Goal: Transaction & Acquisition: Subscribe to service/newsletter

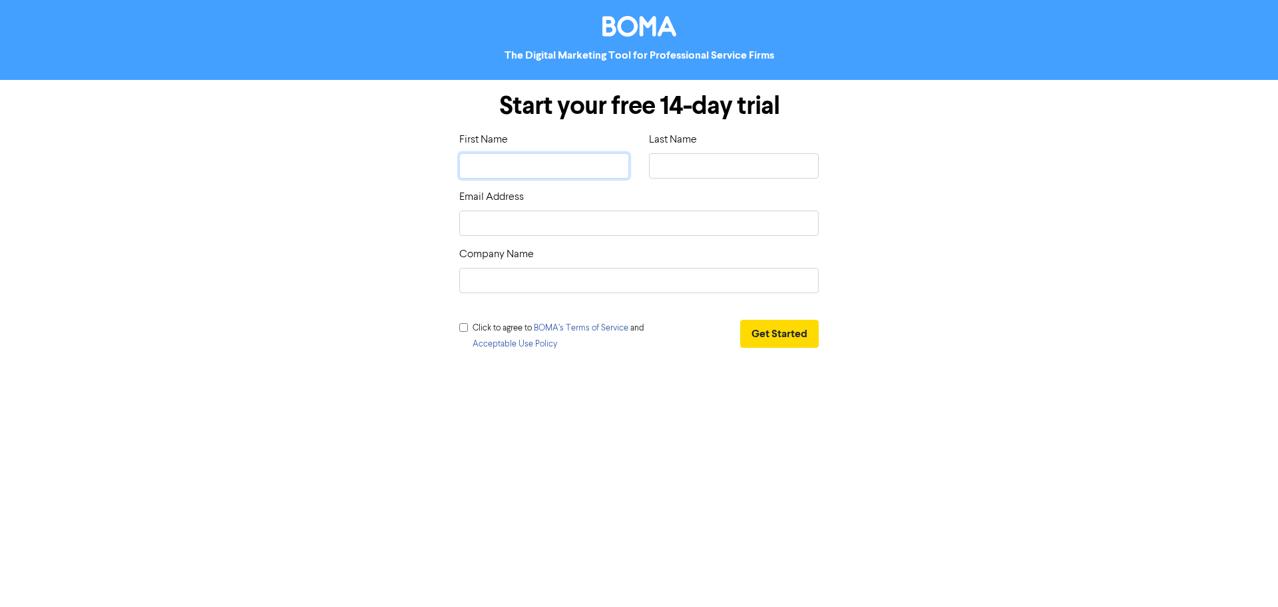
click at [544, 166] on input "text" at bounding box center [544, 165] width 170 height 25
type input "D"
type input "Da"
type input "Dar"
type input "Darr"
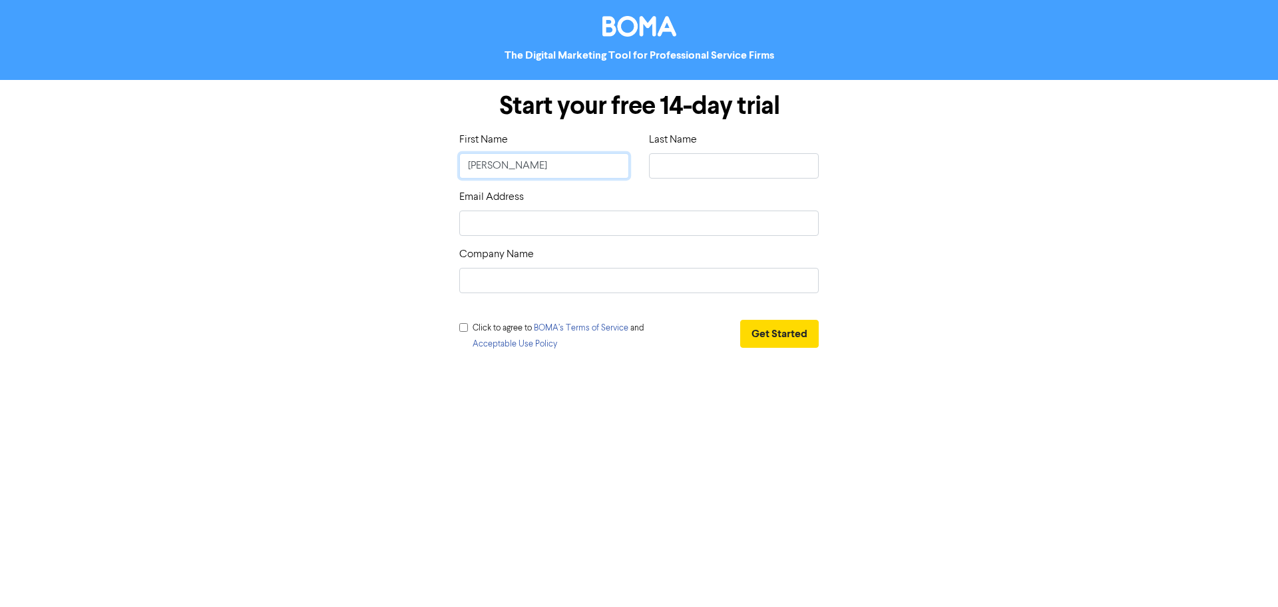
type input "Darre"
type input "[PERSON_NAME]"
type input "L"
type input "La"
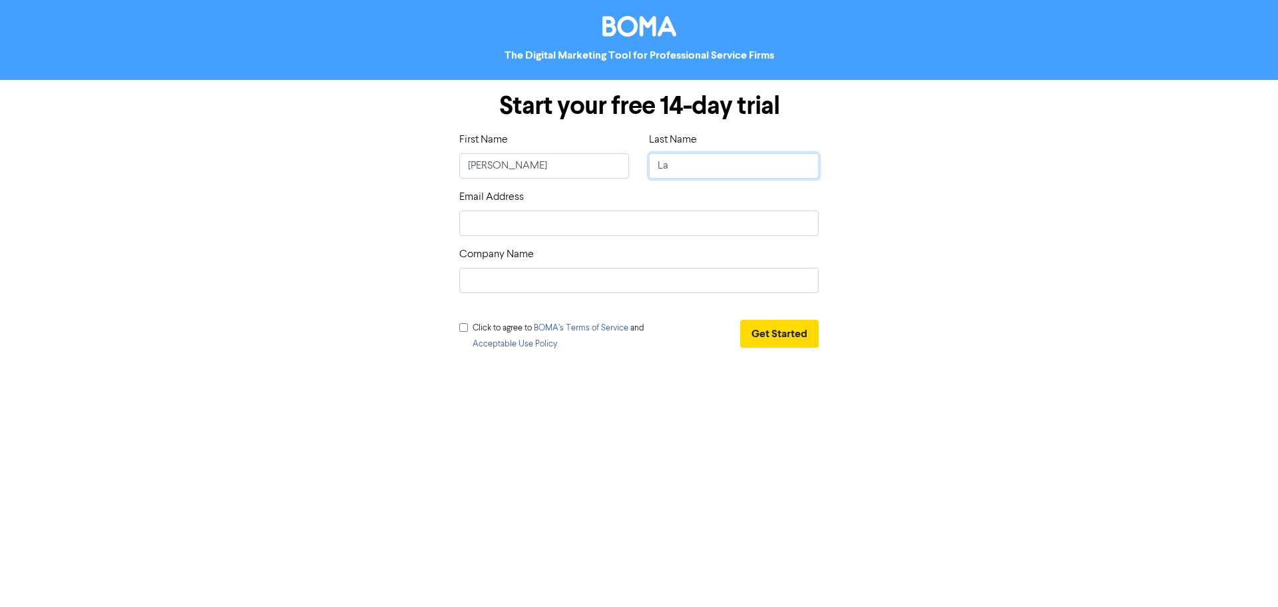
type input "Law"
type input "d"
type input "da"
type input "dar"
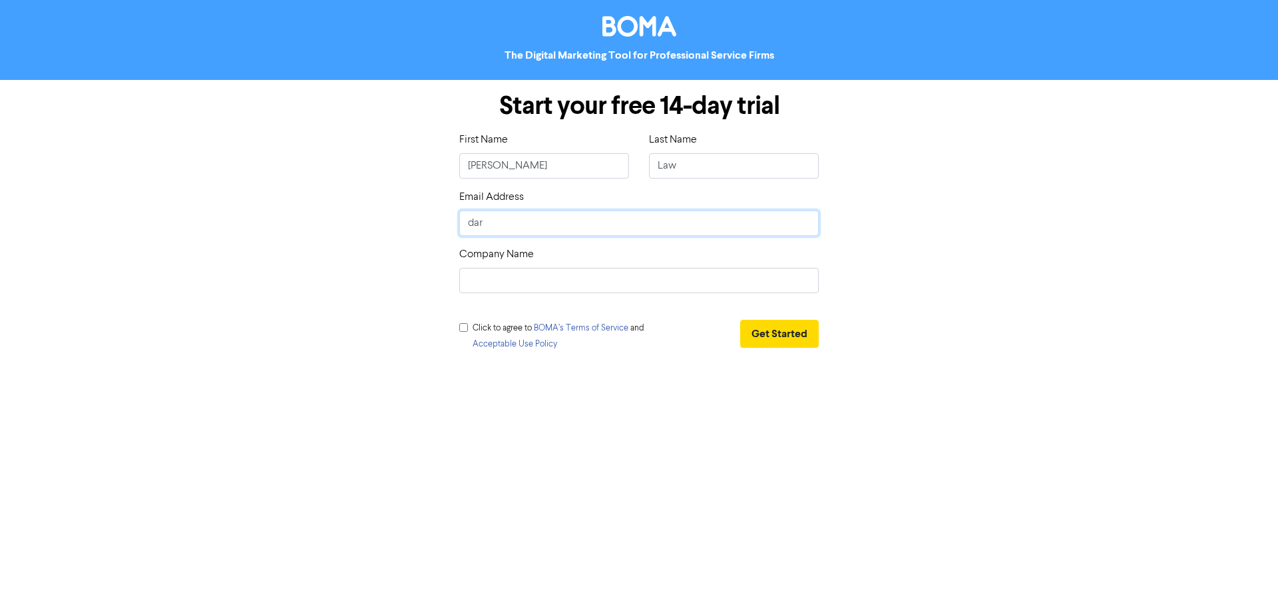
type input "darr"
type input "darre"
type input "darren"
type input "darrenl"
type input "darrenla"
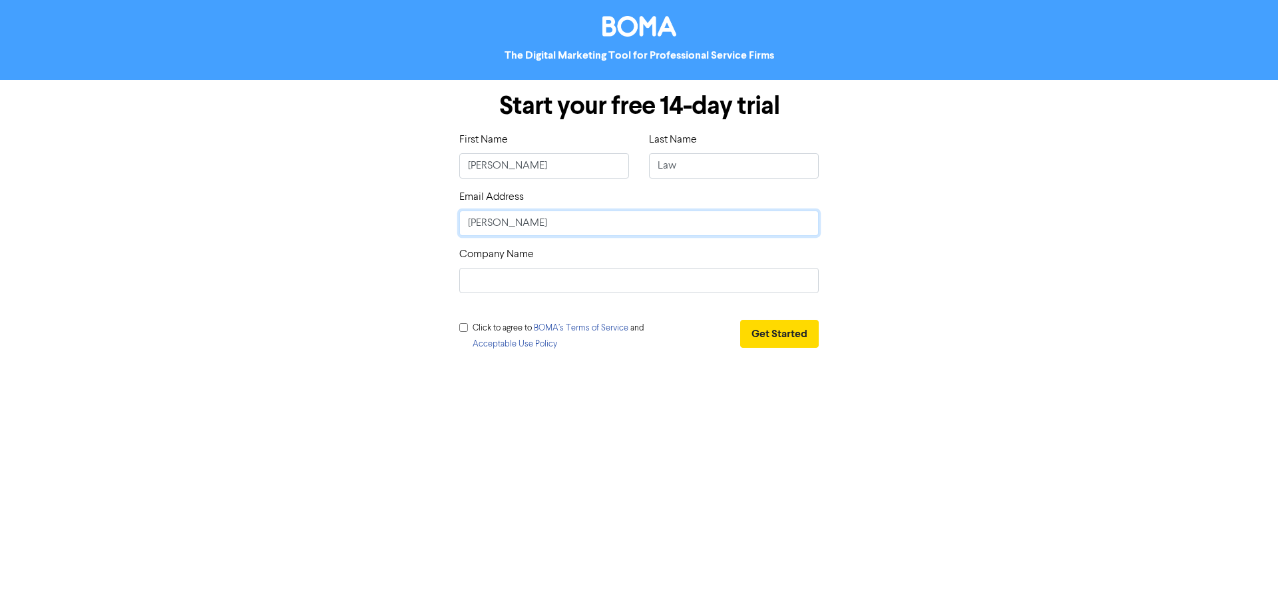
type input "darrenlaw"
type input "darrenlaw@"
type input "darrenlaw@f"
type input "darrenlaw@fc"
type input "darrenlaw@fca"
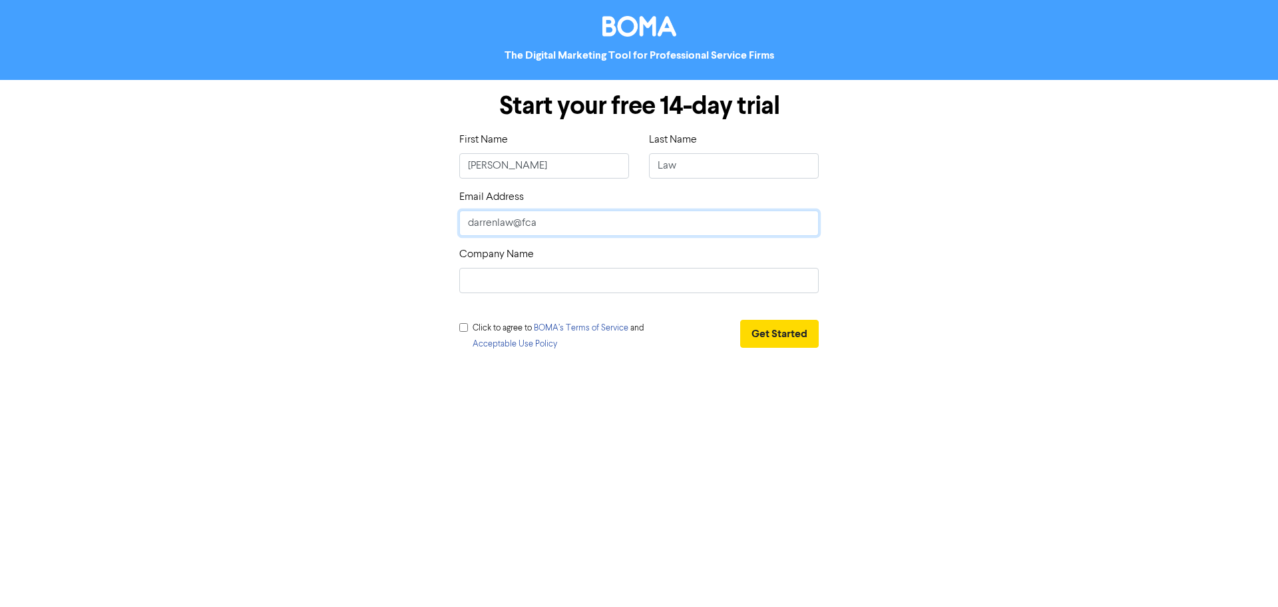
type input "darrenlaw@fcan"
type input "darrenlaw@fcano"
type input "darrenlaw@fcanor"
type input "darrenlaw@fcanort"
type input "darrenlaw@fcanorth"
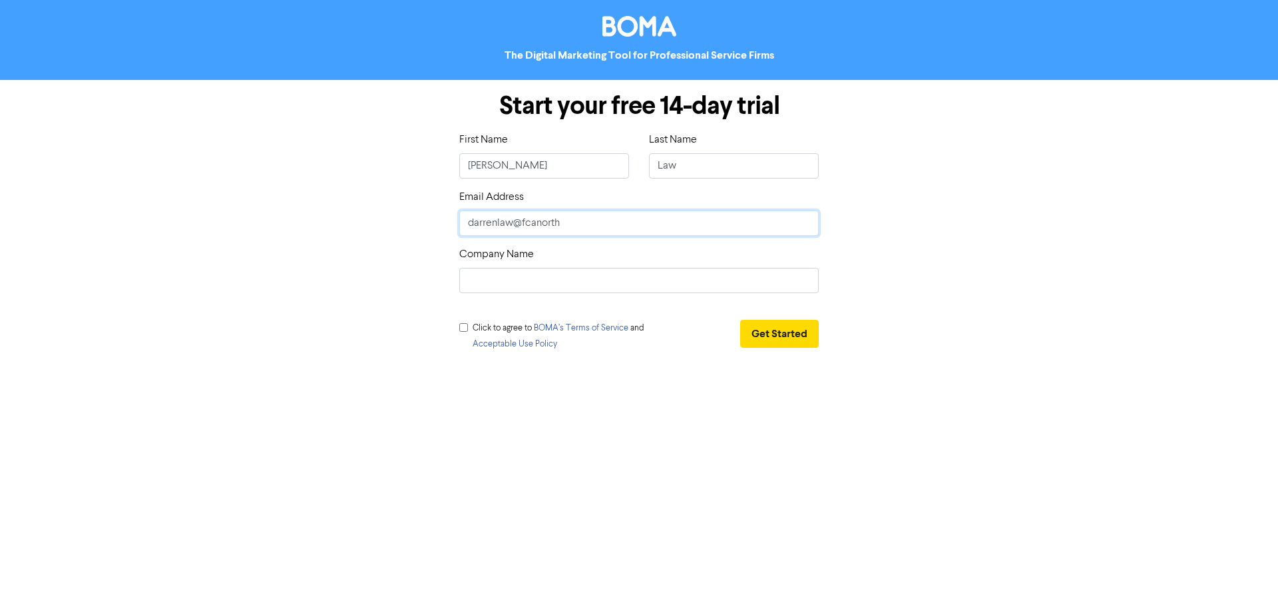
type input "darrenlaw@fcanorthp"
type input "darrenlaw@fcanorthpe"
type input "darrenlaw@fcanorthper"
type input "darrenlaw@fcanorthpert"
type input "darrenlaw@fcanorthperth"
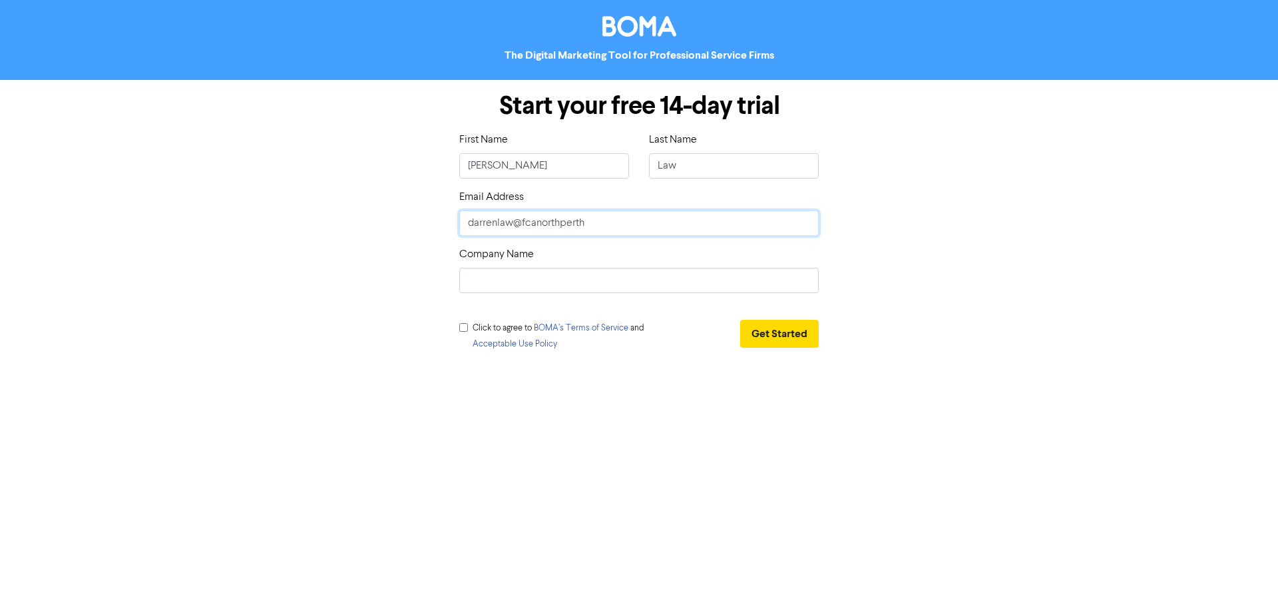
type input "darrenlaw@fcanorthperth.com"
click at [605, 278] on input "text" at bounding box center [639, 280] width 360 height 25
type input "First Class Accounts North Perth"
click at [463, 327] on input "checkbox" at bounding box center [463, 327] width 9 height 9
checkbox input "true"
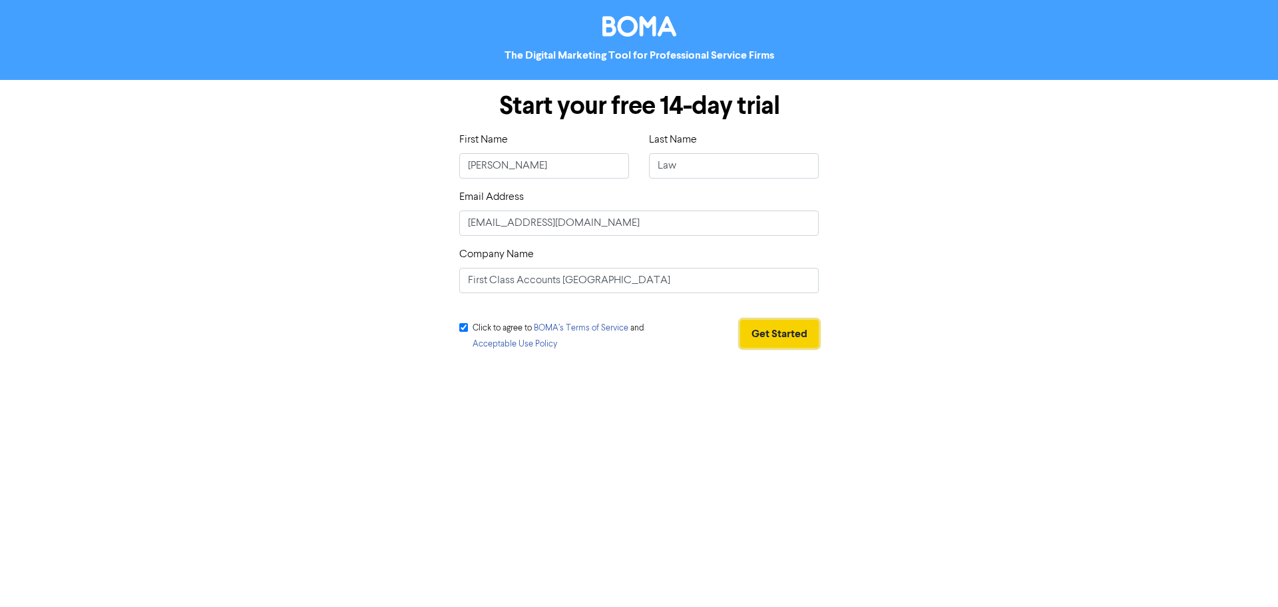
click at [779, 335] on button "Get Started" at bounding box center [779, 334] width 79 height 28
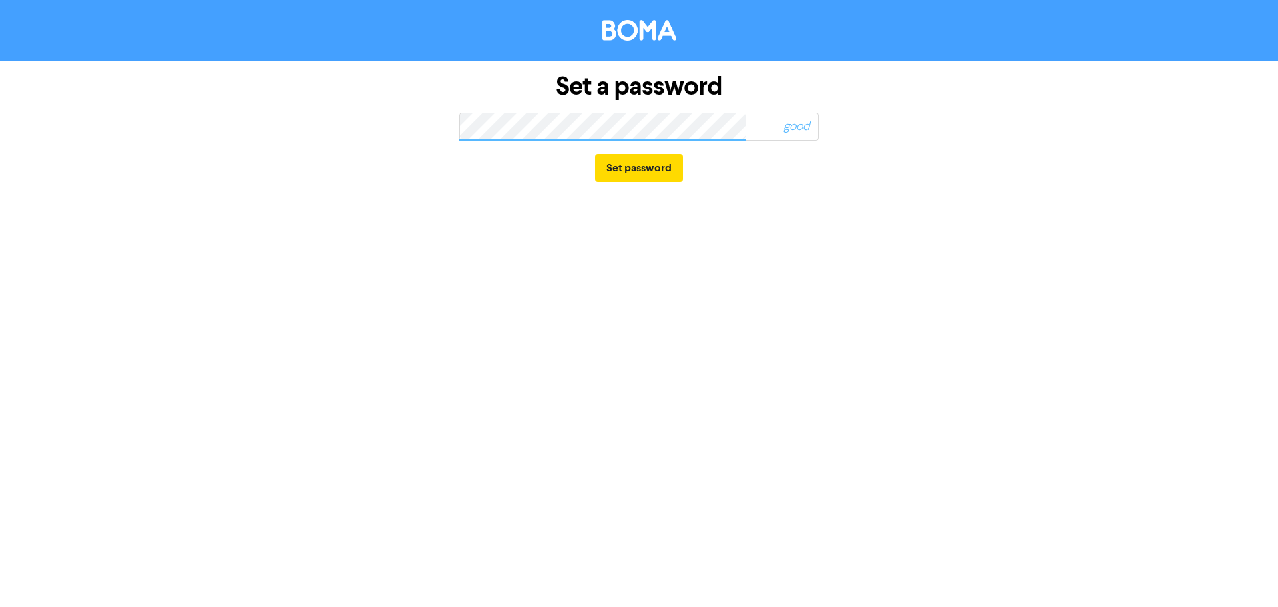
click at [832, 148] on div "Set a password good Set password" at bounding box center [639, 128] width 759 height 134
click at [652, 179] on button "Set password" at bounding box center [639, 168] width 88 height 28
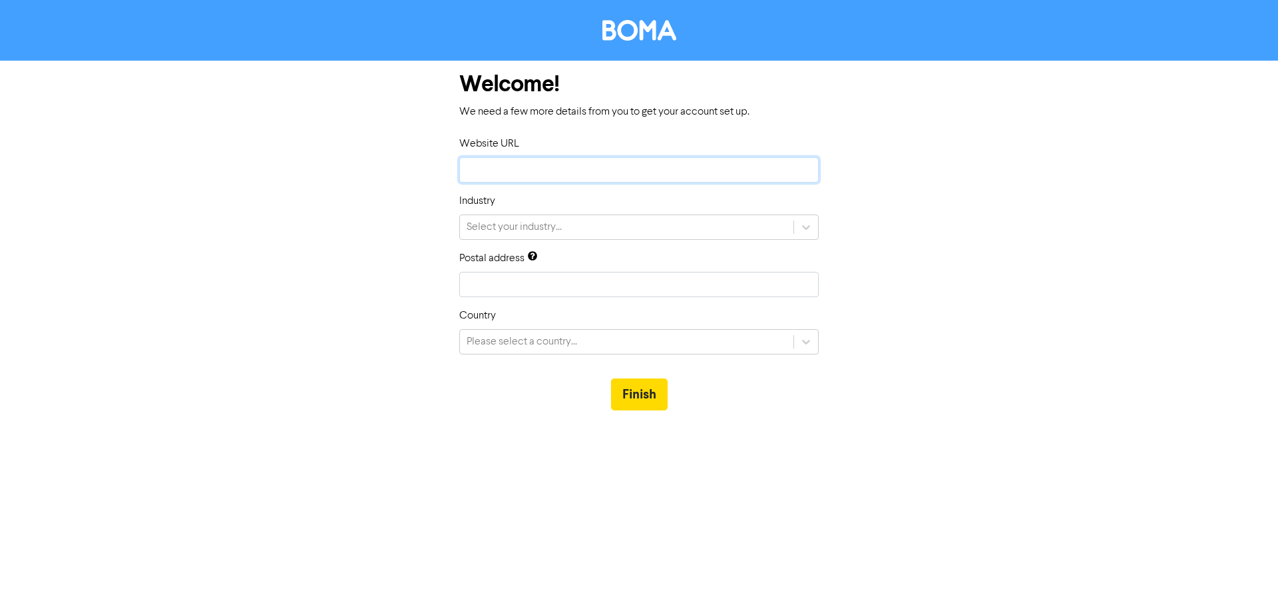
click at [508, 166] on input "text" at bounding box center [639, 169] width 360 height 25
paste input "[URL][DOMAIN_NAME]"
type input "[URL][DOMAIN_NAME]"
click at [671, 230] on div "Select your industry..." at bounding box center [627, 227] width 334 height 24
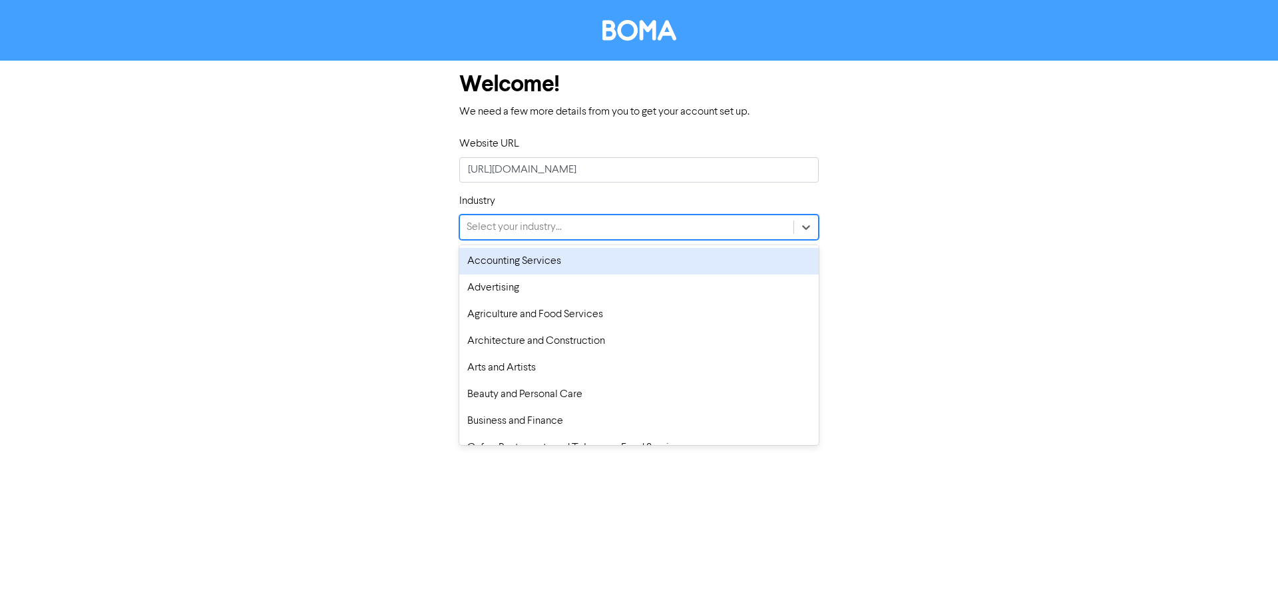
click at [624, 262] on div "Accounting Services" at bounding box center [639, 261] width 360 height 27
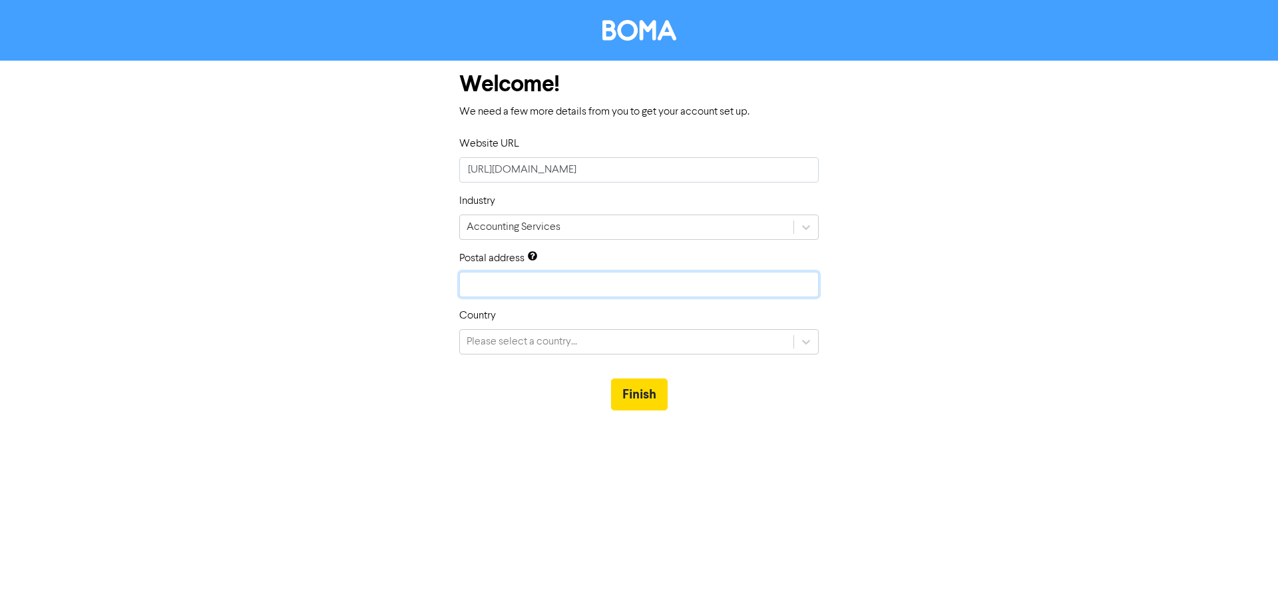
click at [529, 282] on input "text" at bounding box center [639, 284] width 360 height 25
type input "[STREET_ADDRESS]"
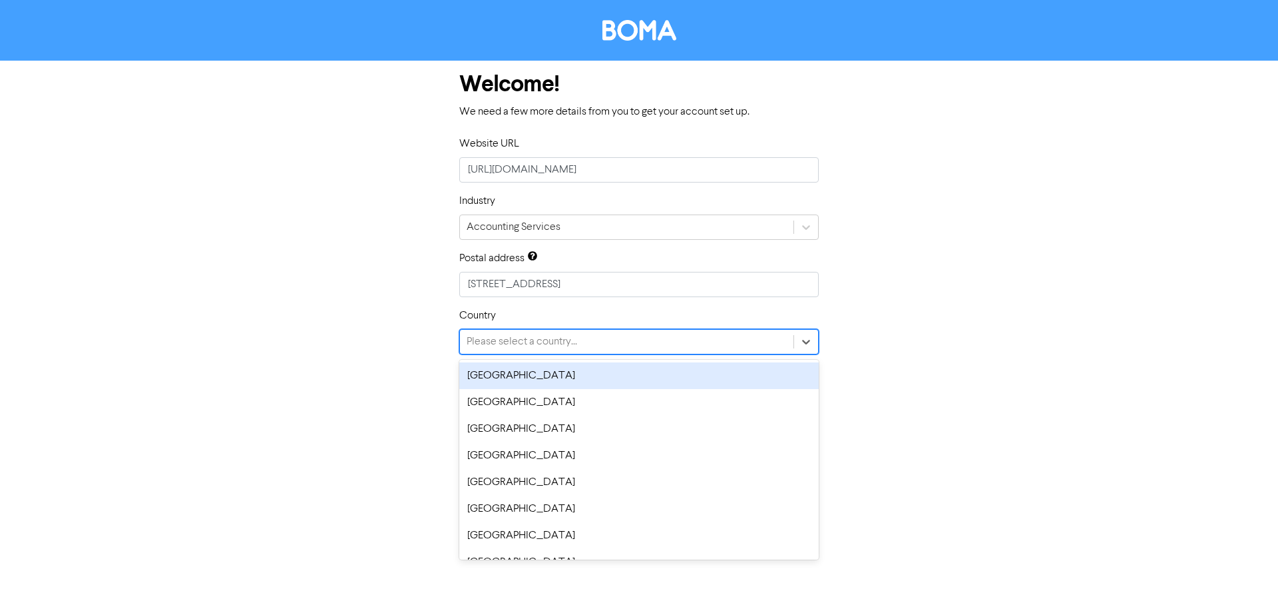
click at [519, 344] on div "Please select a country..." at bounding box center [522, 342] width 111 height 16
click at [509, 378] on div "[GEOGRAPHIC_DATA]" at bounding box center [639, 375] width 360 height 27
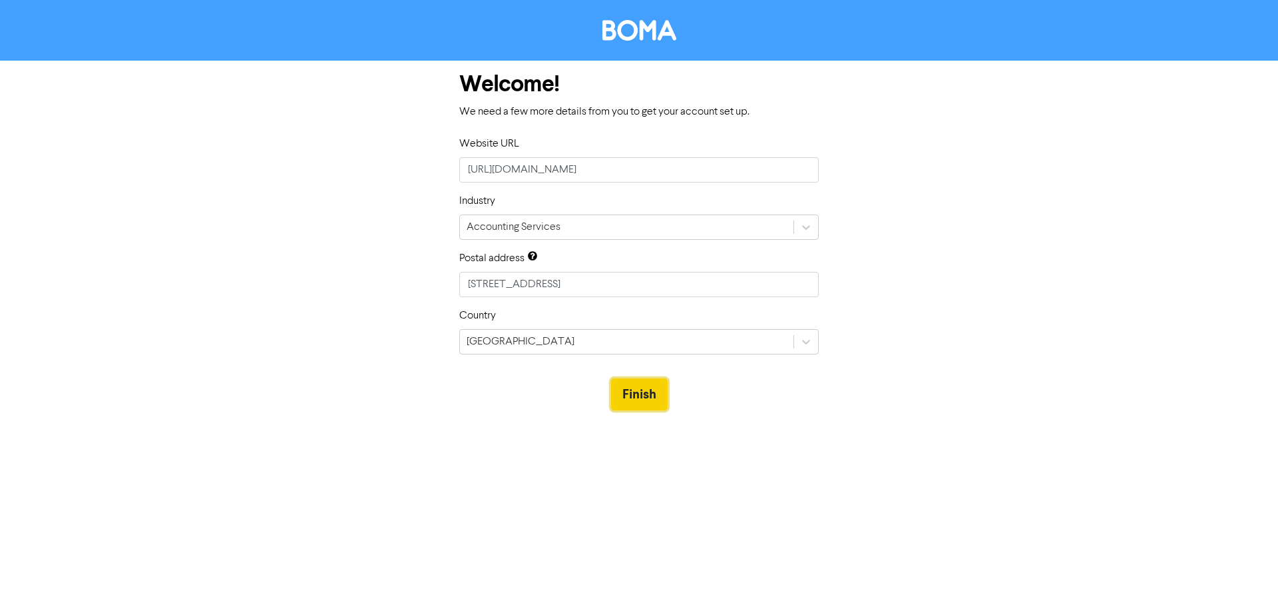
click at [648, 397] on button "Finish" at bounding box center [639, 394] width 57 height 32
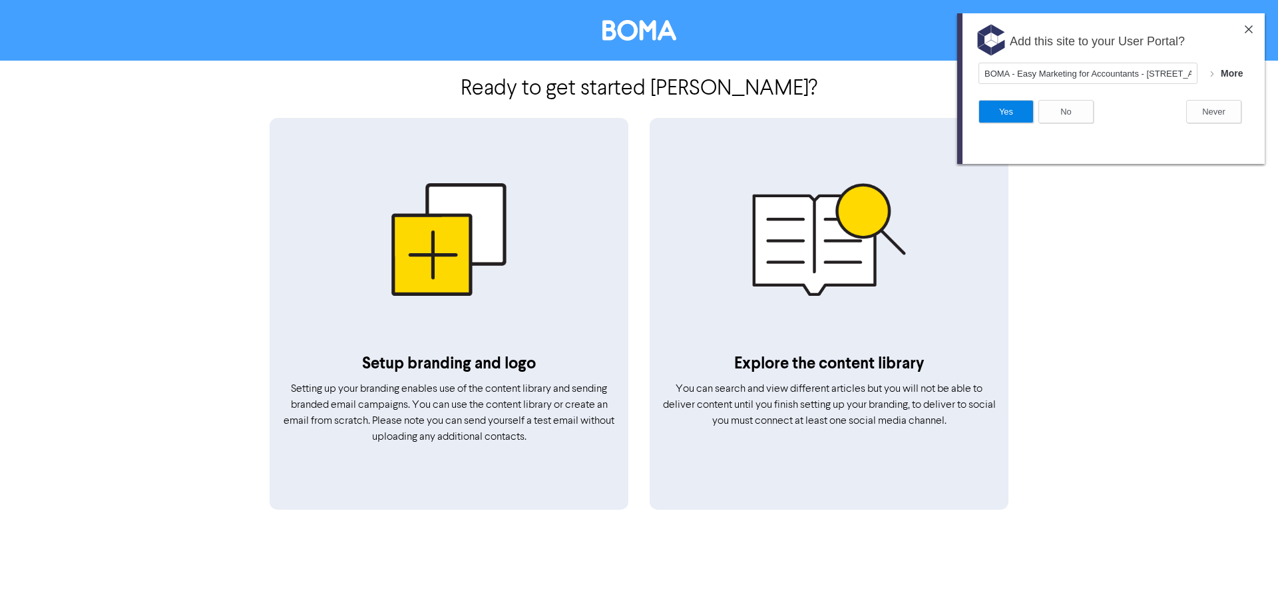
click at [1252, 31] on img at bounding box center [1249, 29] width 8 height 8
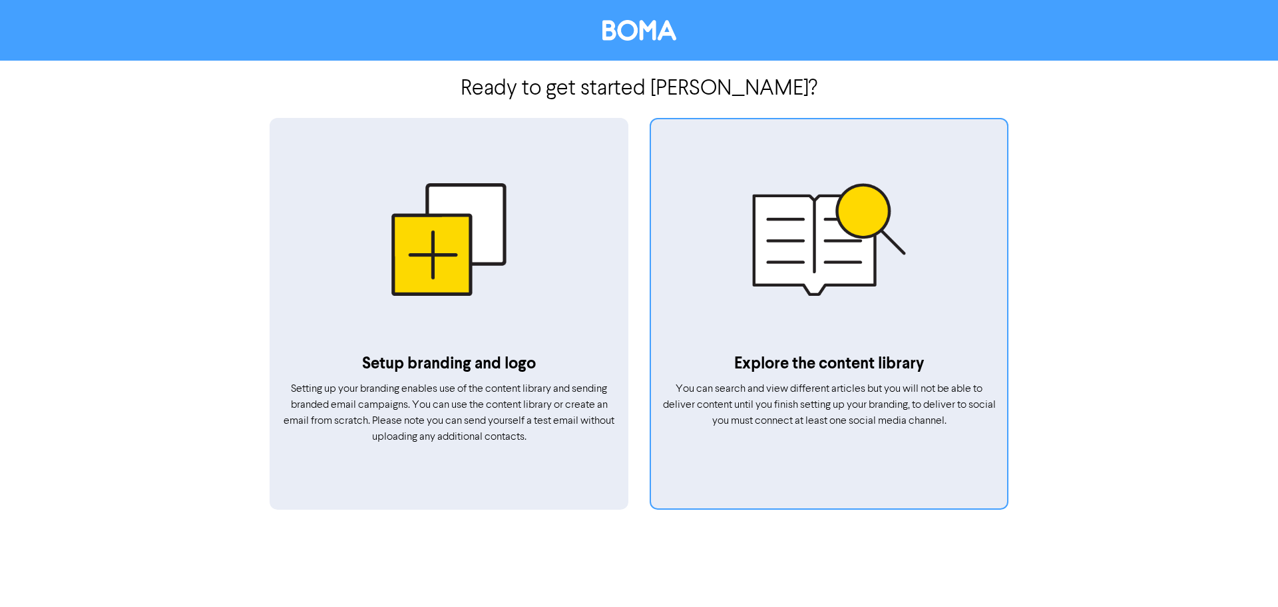
click at [822, 246] on div at bounding box center [829, 238] width 356 height 225
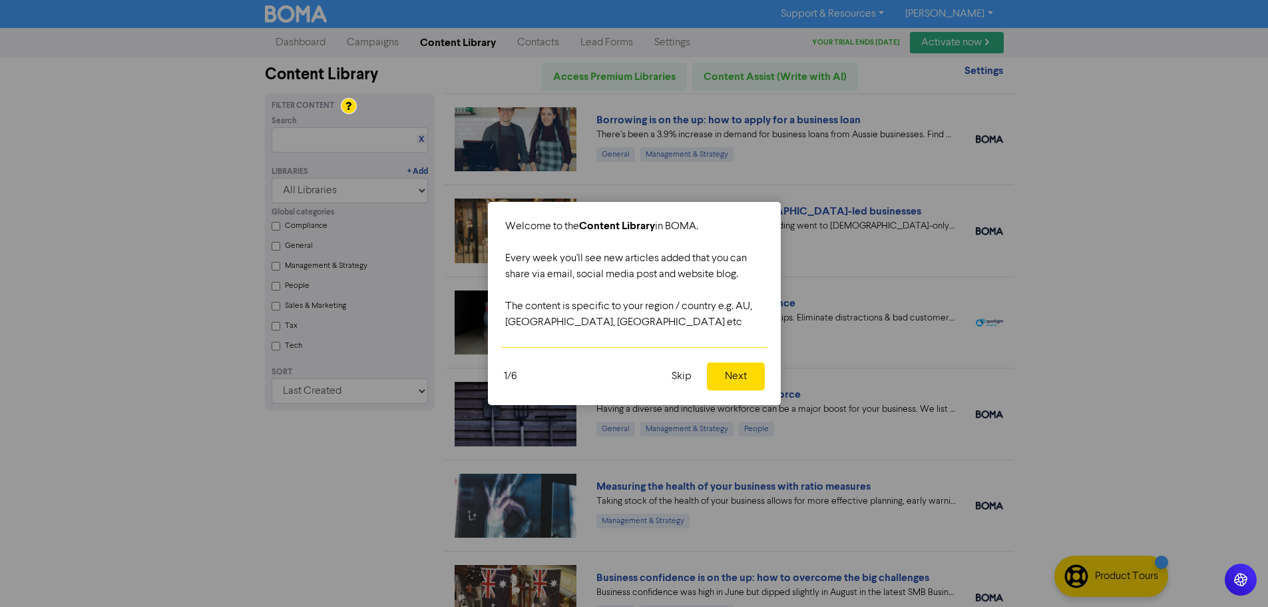
click at [740, 377] on button "Next" at bounding box center [736, 376] width 58 height 28
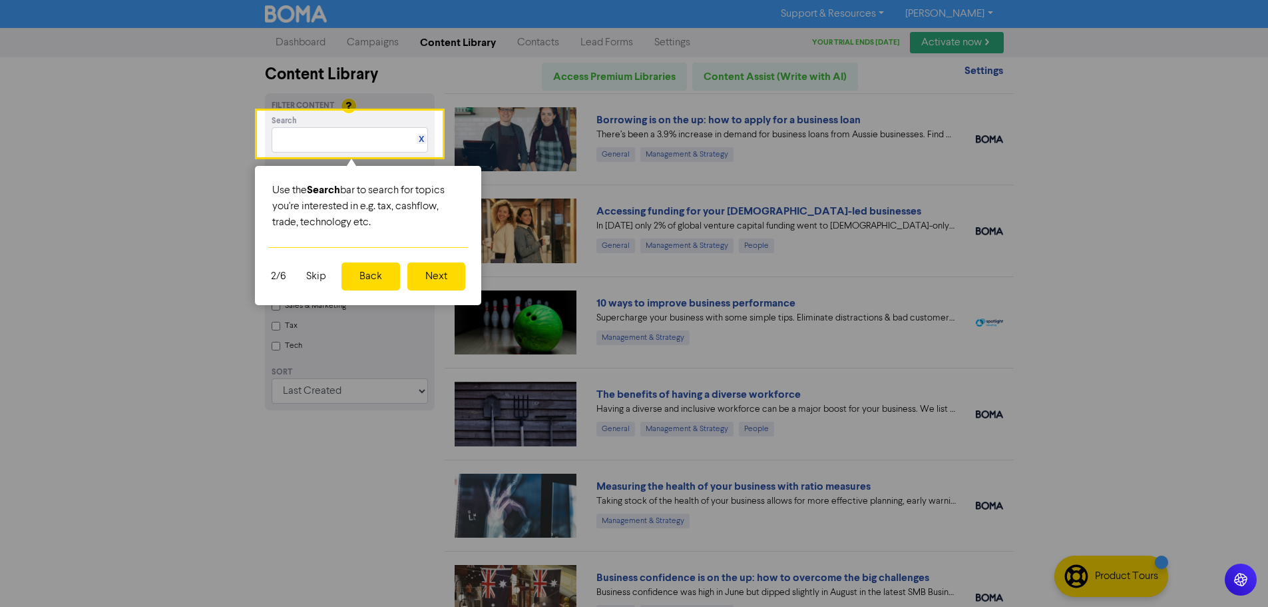
click at [442, 278] on button "Next" at bounding box center [436, 276] width 58 height 28
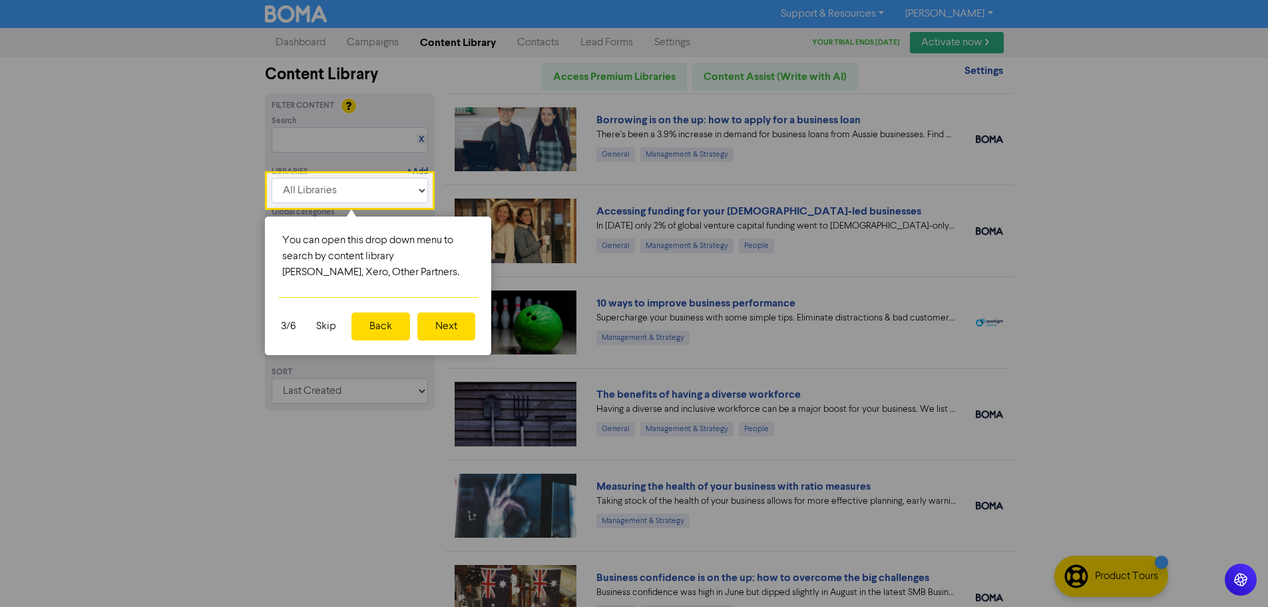
click at [443, 323] on button "Next" at bounding box center [446, 326] width 58 height 28
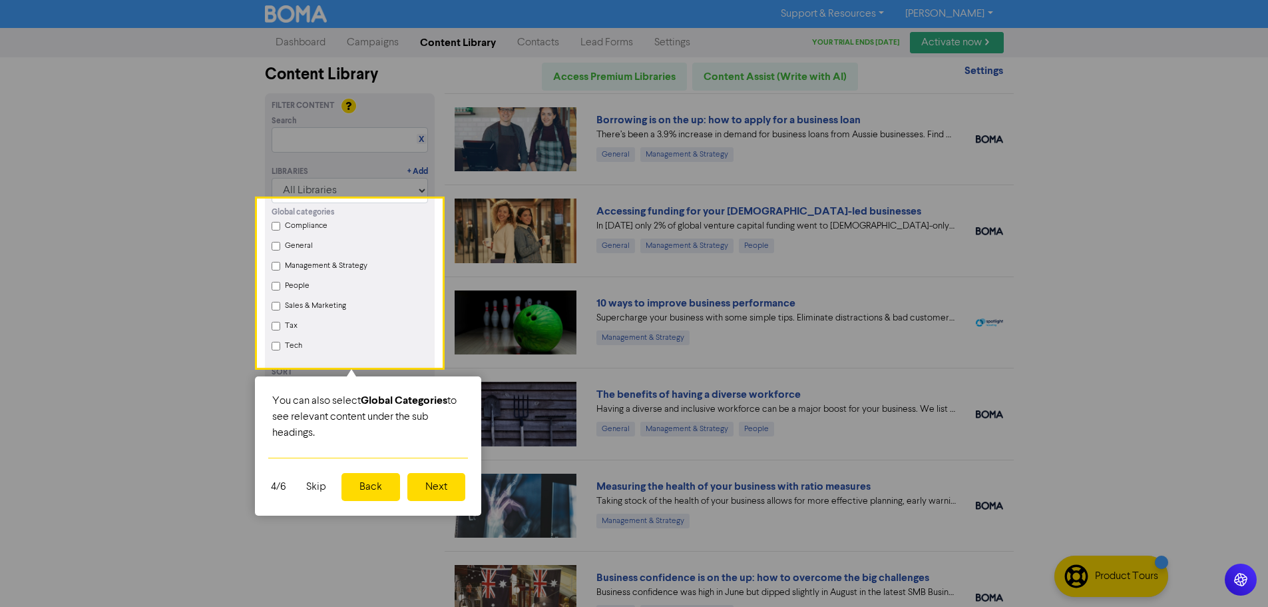
click at [429, 489] on button "Next" at bounding box center [436, 487] width 58 height 28
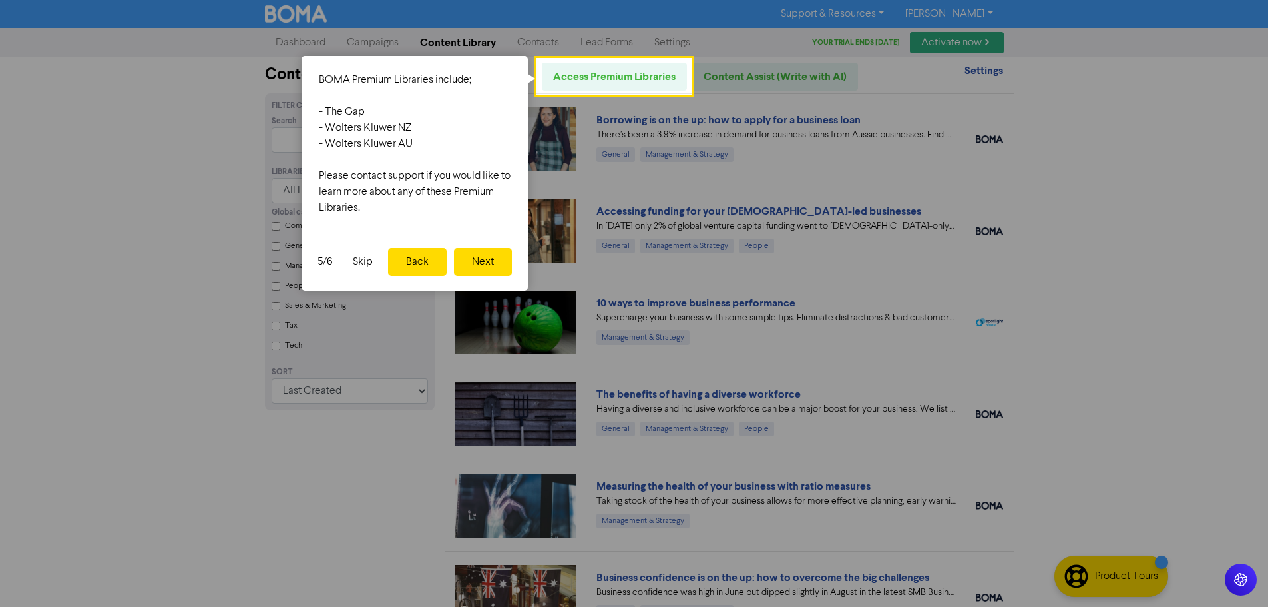
click at [466, 255] on button "Next" at bounding box center [483, 262] width 58 height 28
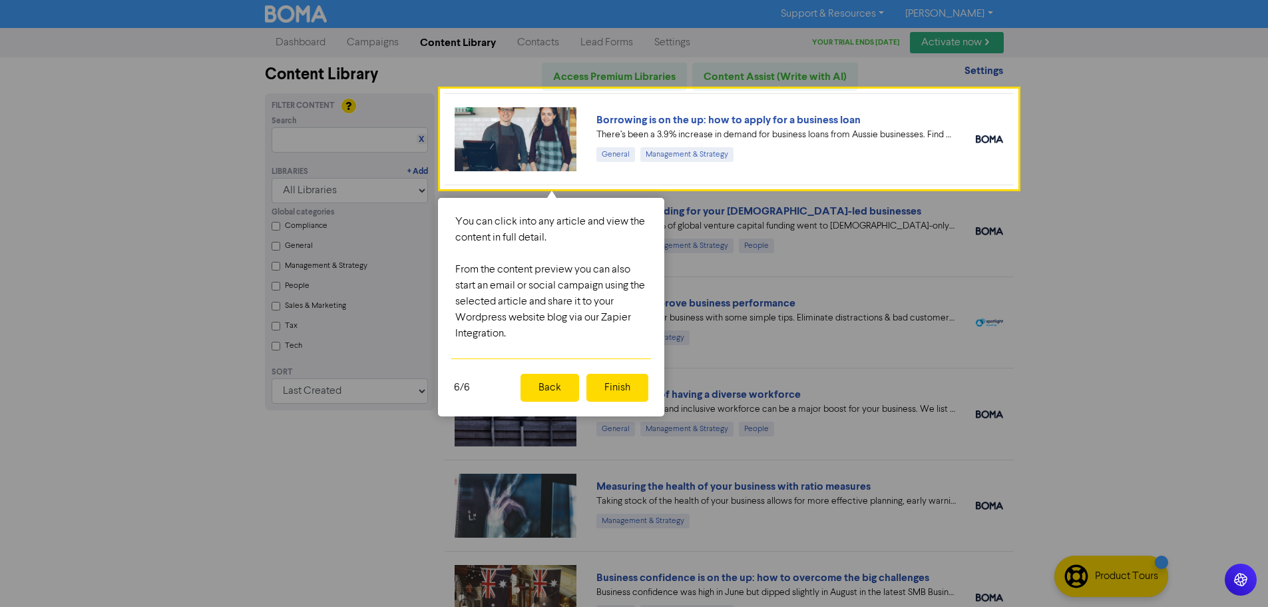
click at [609, 384] on button "Finish" at bounding box center [618, 387] width 62 height 28
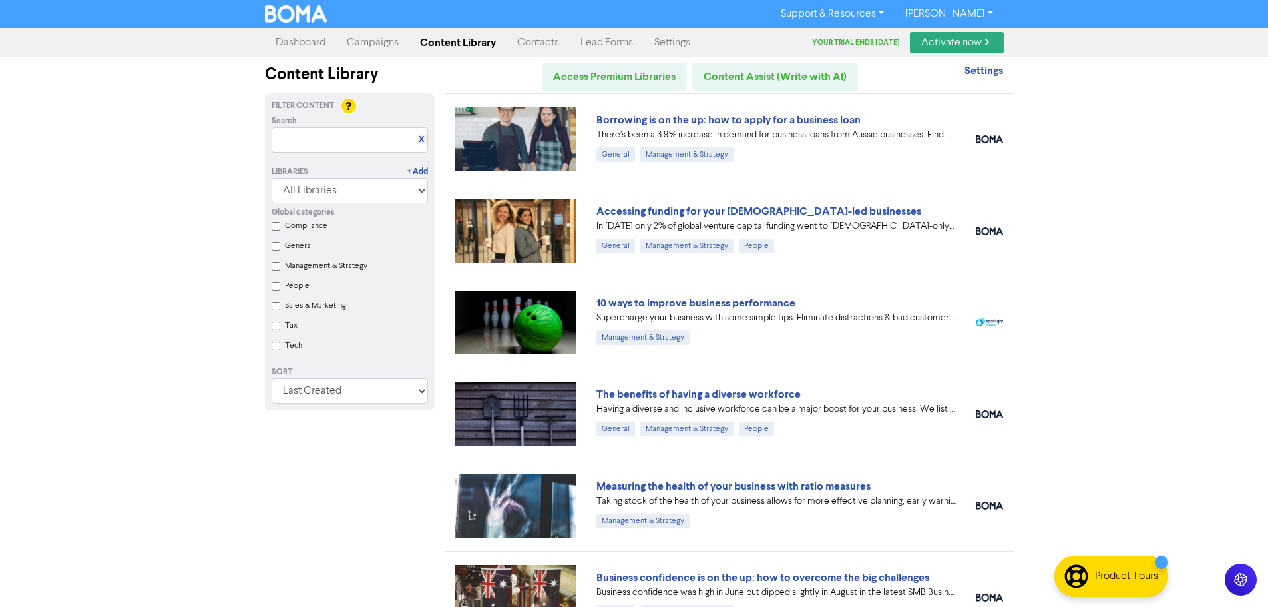
click at [276, 266] on Strategy "Management & Strategy" at bounding box center [276, 266] width 9 height 9
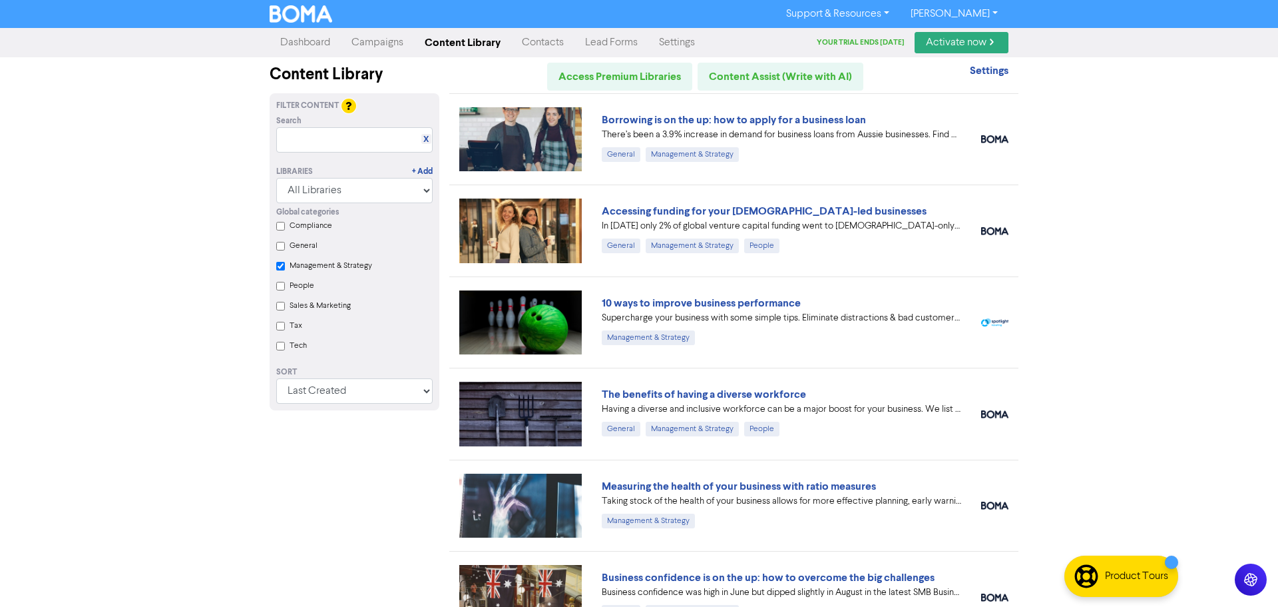
checkbox Strategy "true"
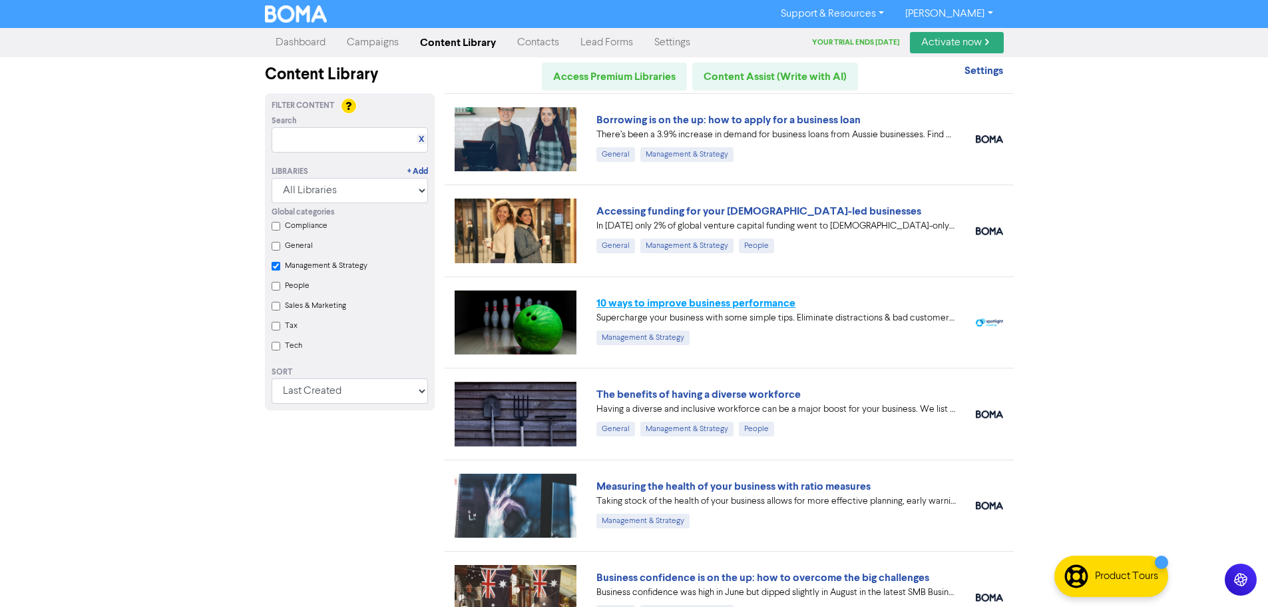
click at [759, 307] on link "10 ways to improve business performance" at bounding box center [696, 302] width 199 height 13
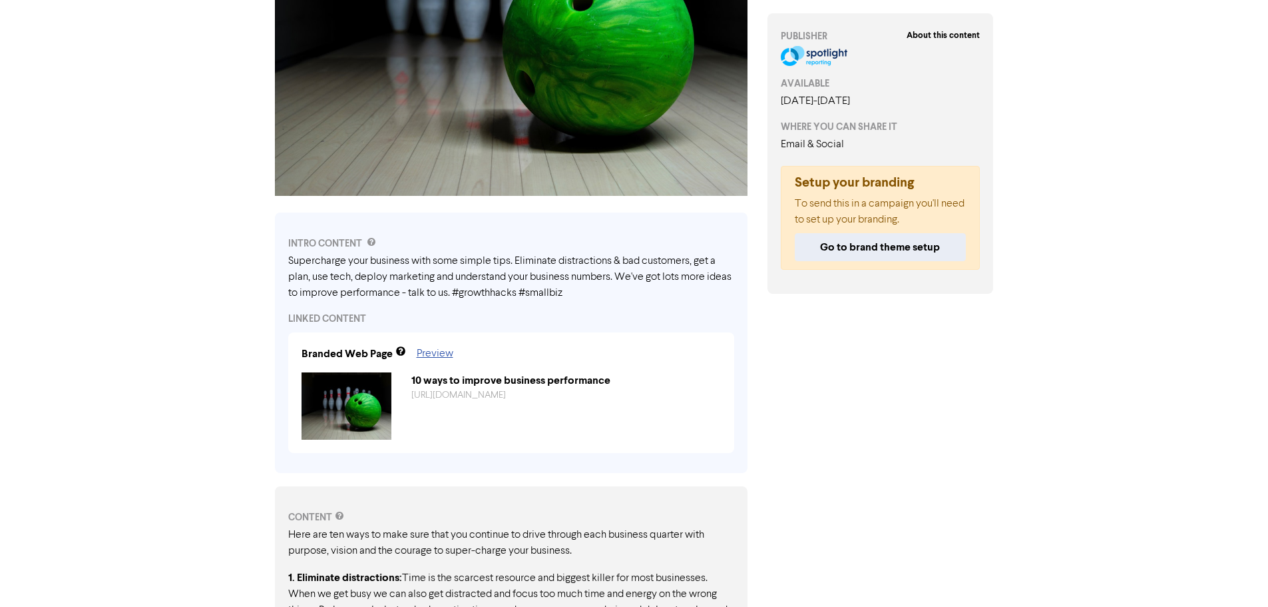
scroll to position [266, 0]
click at [433, 354] on link "Preview" at bounding box center [435, 353] width 37 height 11
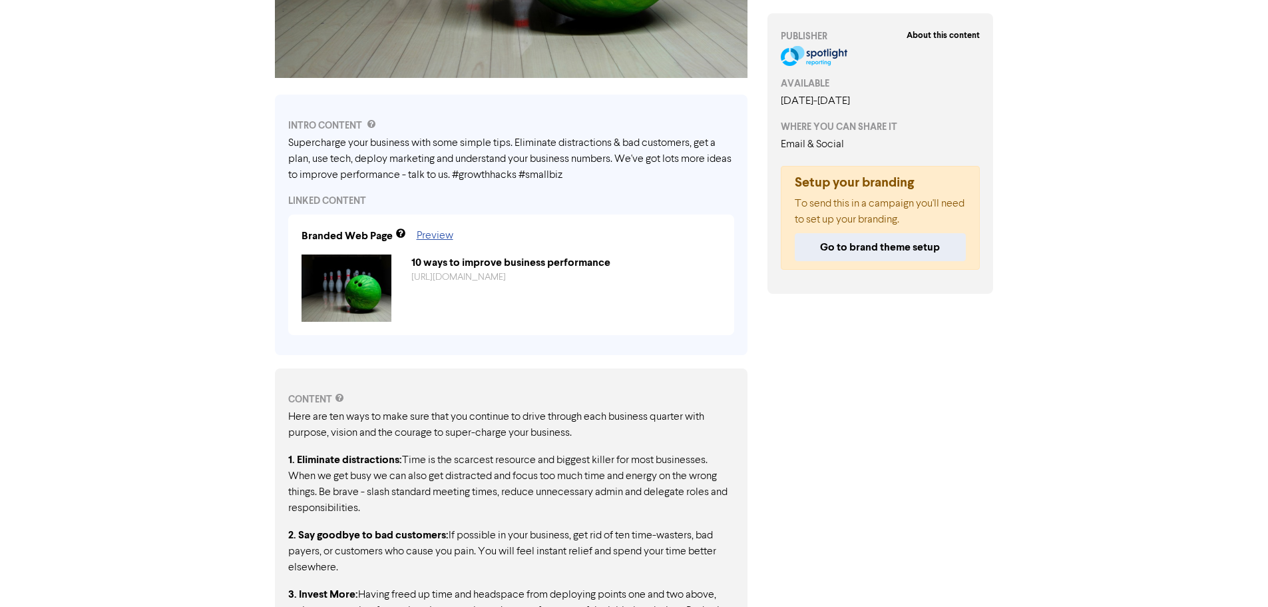
scroll to position [0, 0]
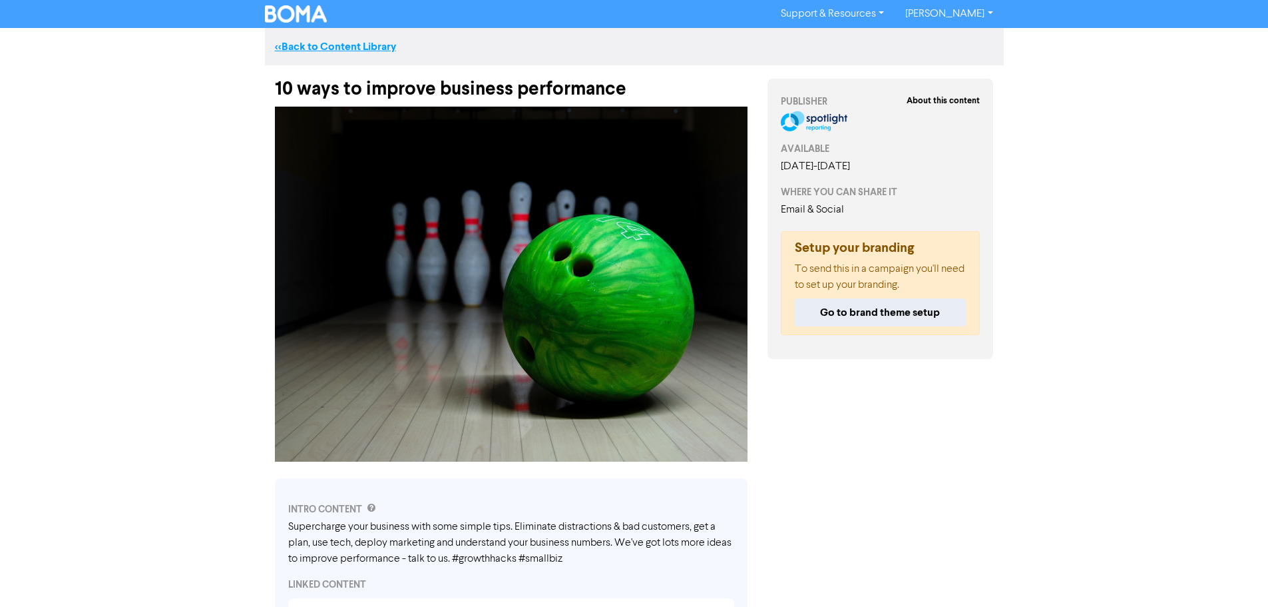
click at [320, 45] on link "<< Back to Content Library" at bounding box center [335, 46] width 121 height 13
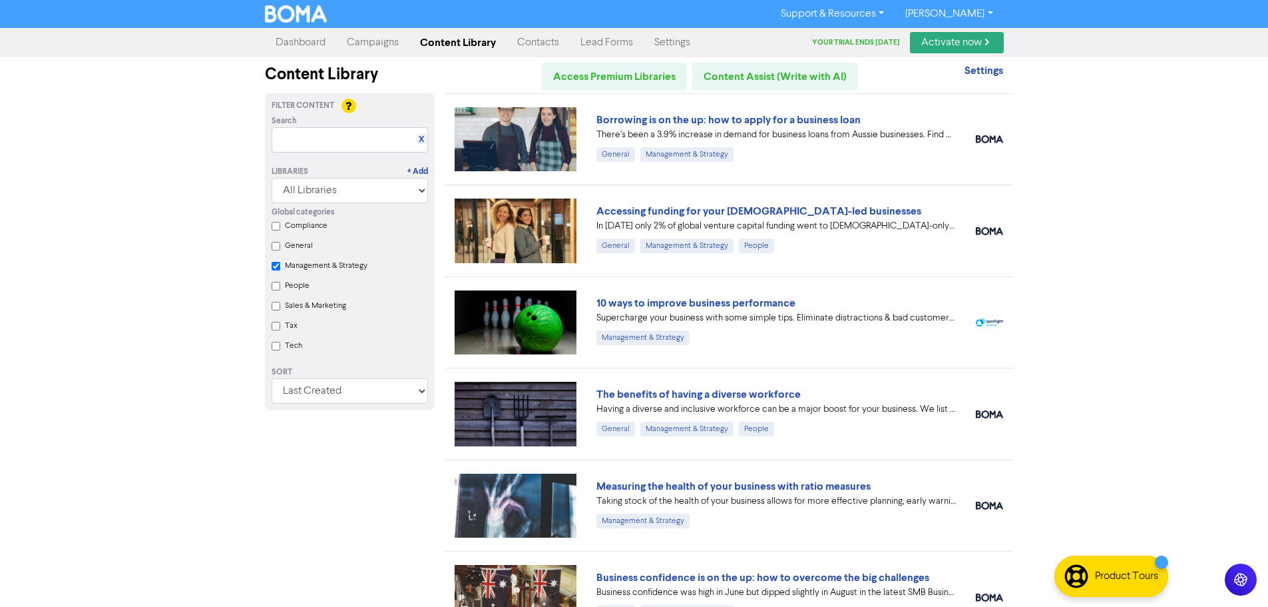
click at [275, 246] on input "General" at bounding box center [276, 246] width 9 height 9
checkbox Strategy "true"
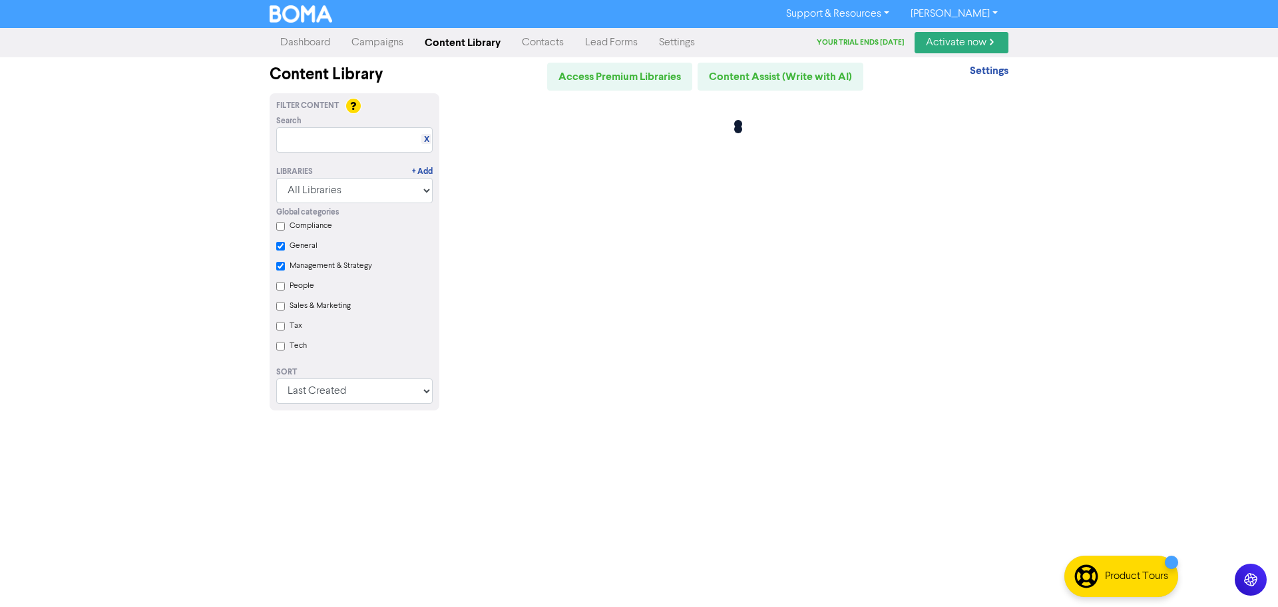
checkbox input "true"
checkbox Strategy "true"
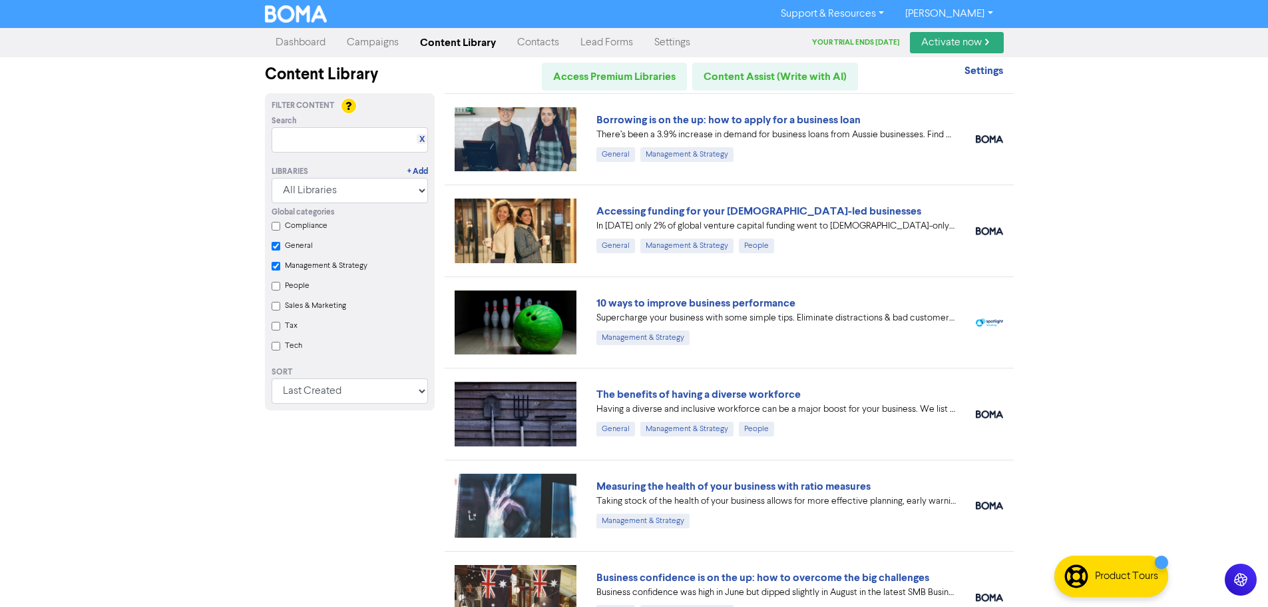
click at [280, 268] on div "Global categories Compliance General Management & Strategy People Sales & Marke…" at bounding box center [350, 280] width 176 height 155
click at [278, 268] on Strategy "Management & Strategy" at bounding box center [276, 266] width 9 height 9
checkbox input "true"
checkbox Strategy "true"
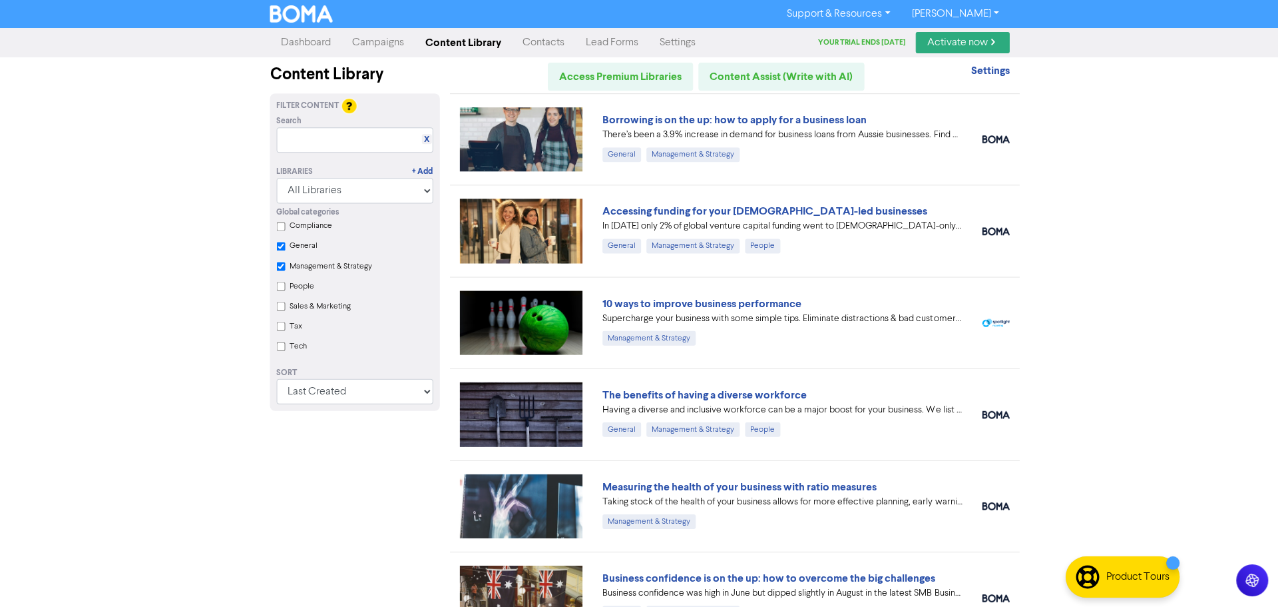
checkbox input "true"
checkbox Strategy "false"
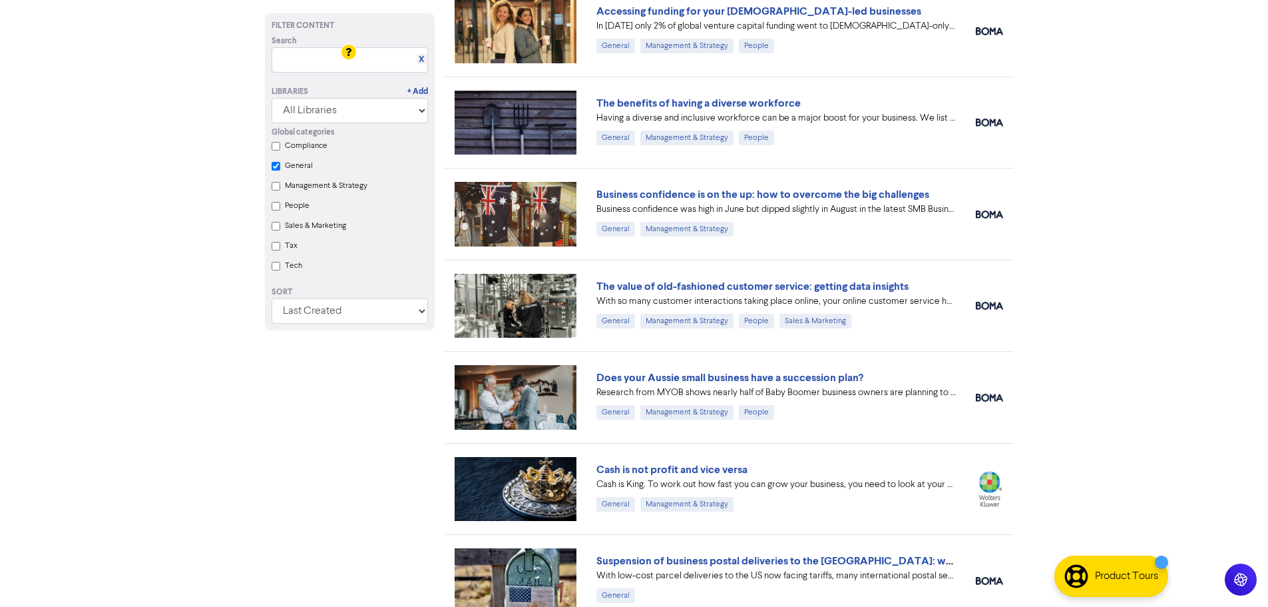
scroll to position [266, 0]
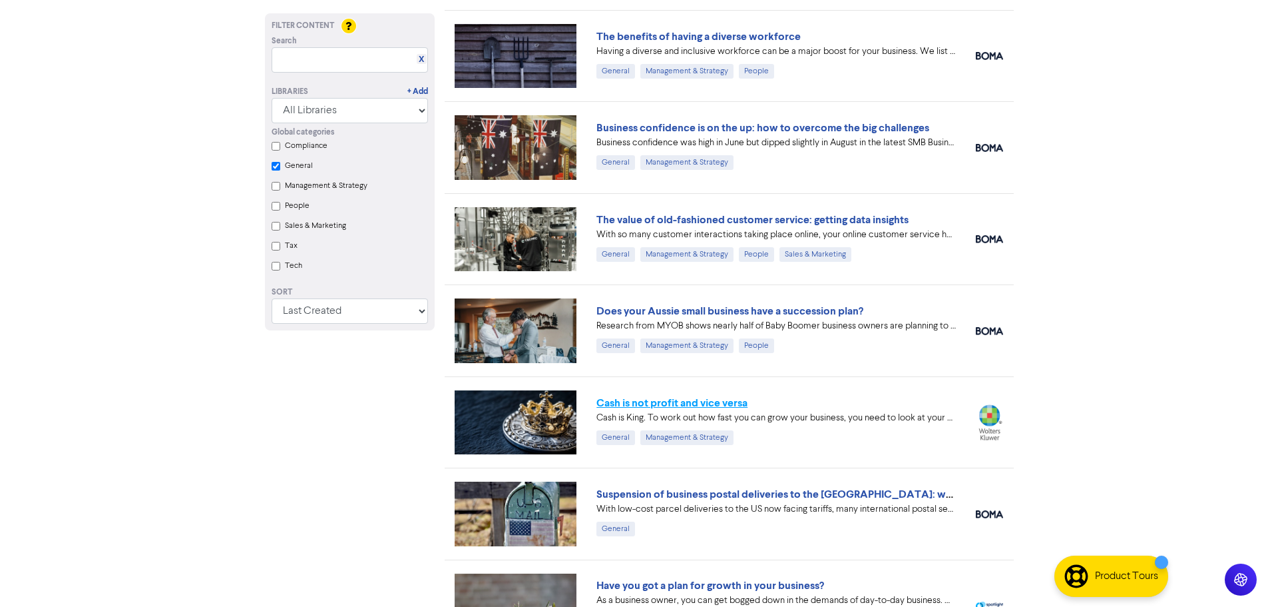
click at [682, 402] on link "Cash is not profit and vice versa" at bounding box center [672, 402] width 151 height 13
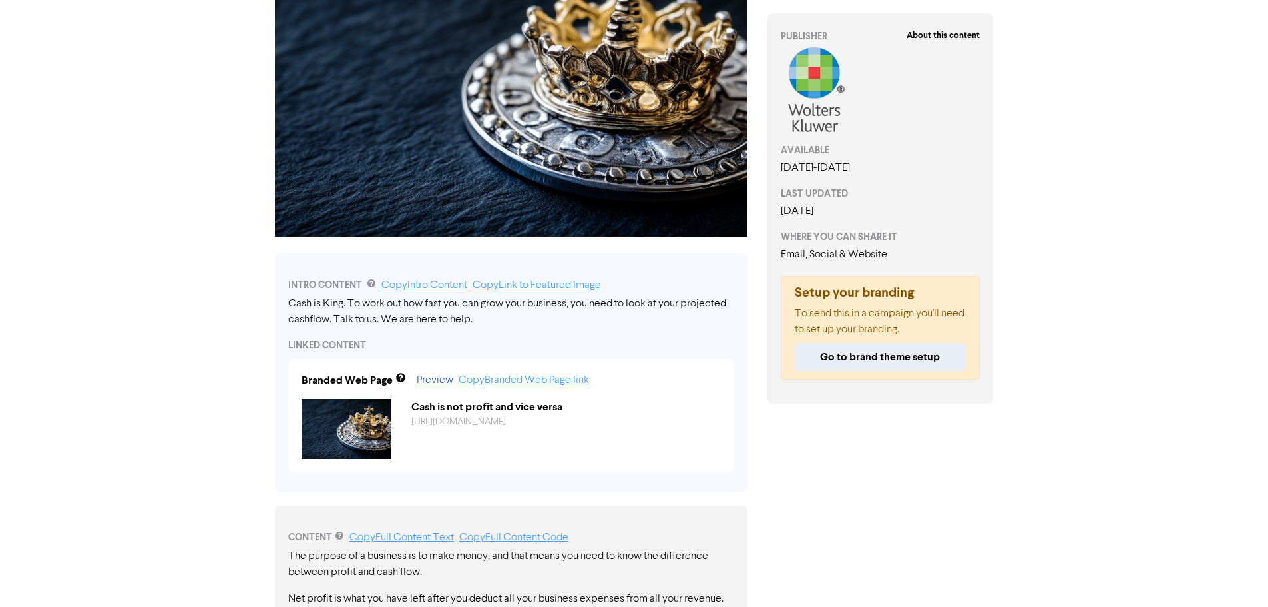
scroll to position [180, 0]
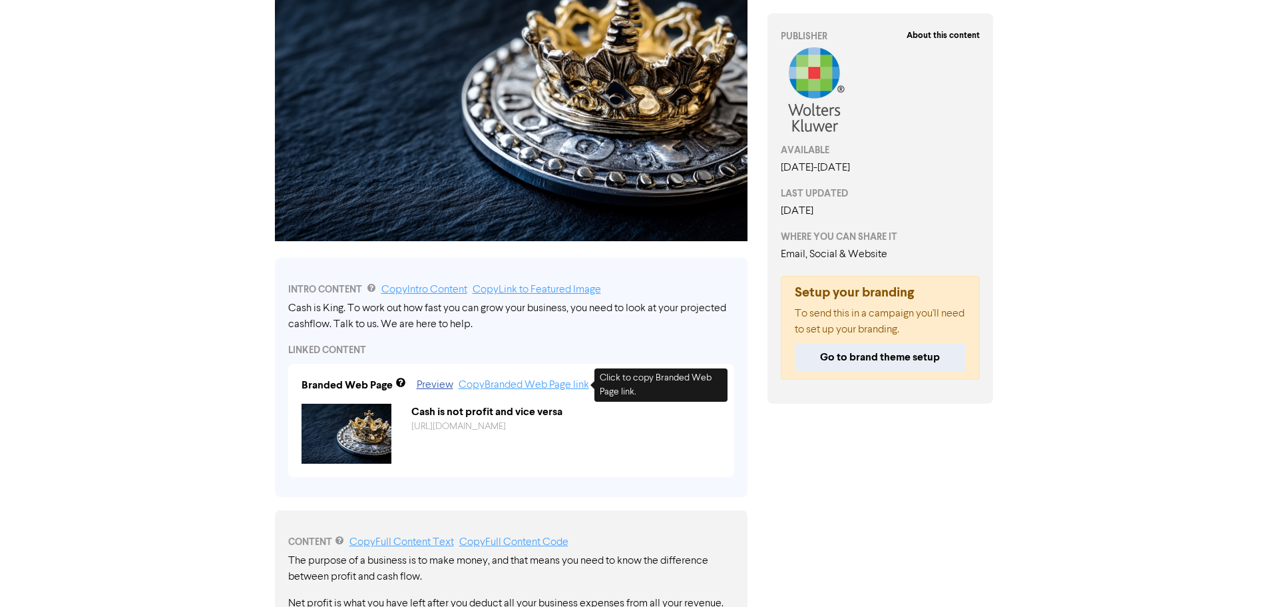
click at [521, 385] on link "Copy Branded Web Page link" at bounding box center [524, 384] width 130 height 11
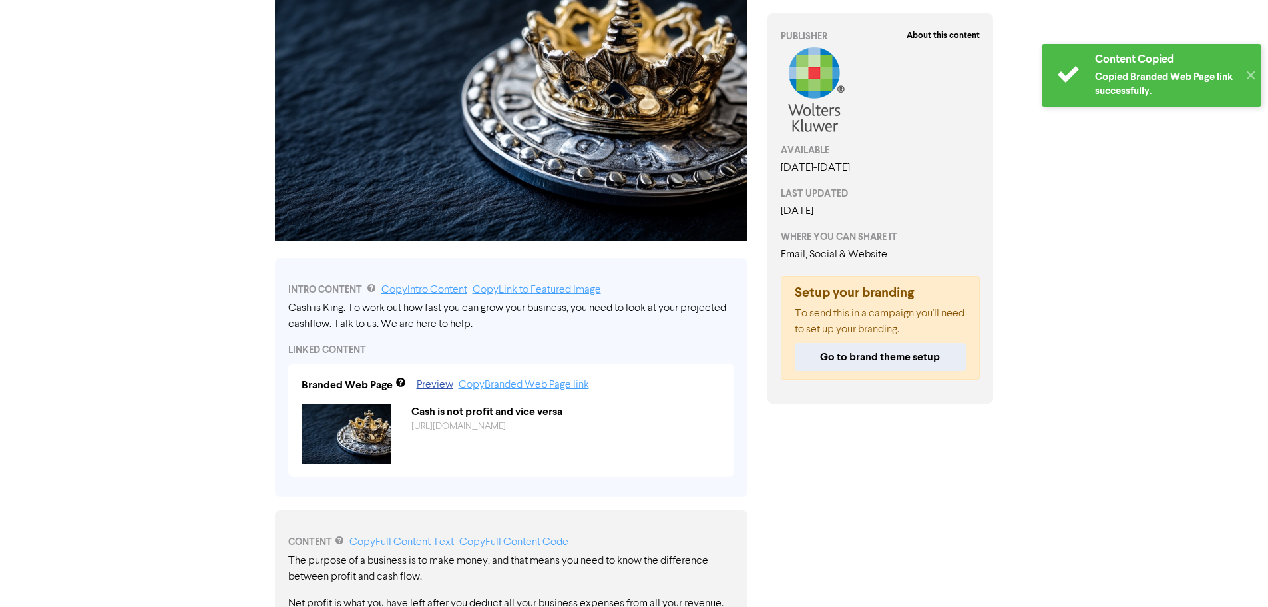
click at [456, 423] on link "[URL][DOMAIN_NAME]" at bounding box center [458, 425] width 95 height 9
